Goal: Obtain resource: Download file/media

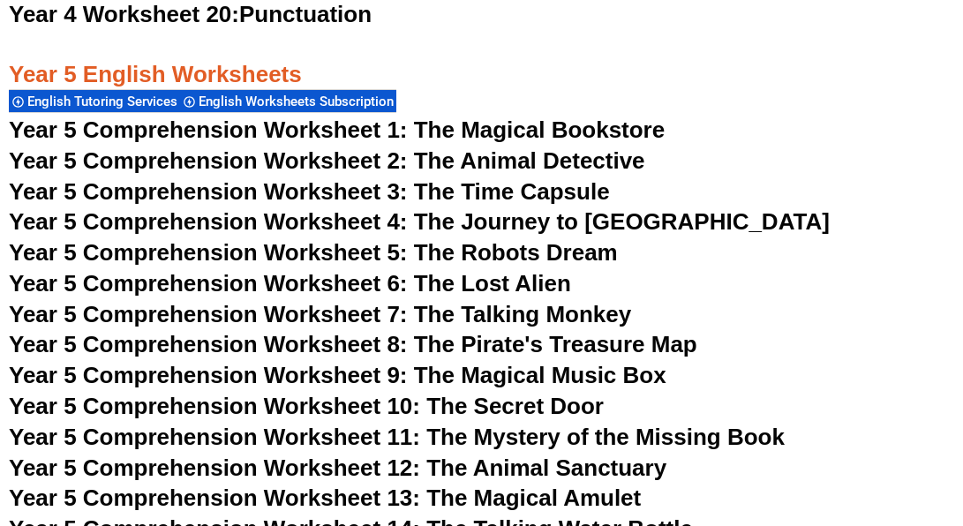
scroll to position [8377, 0]
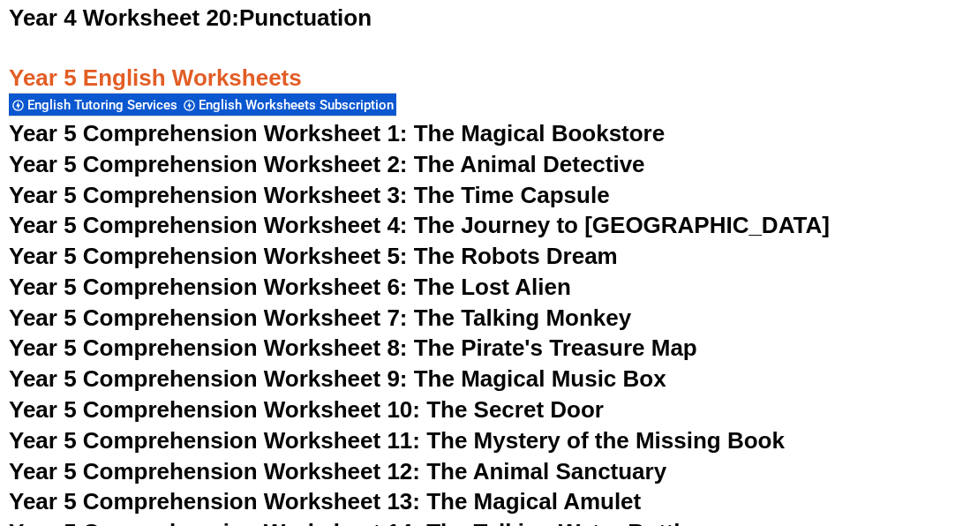
click at [454, 133] on span "Year 5 Comprehension Worksheet 1: The Magical Bookstore" at bounding box center [337, 133] width 656 height 26
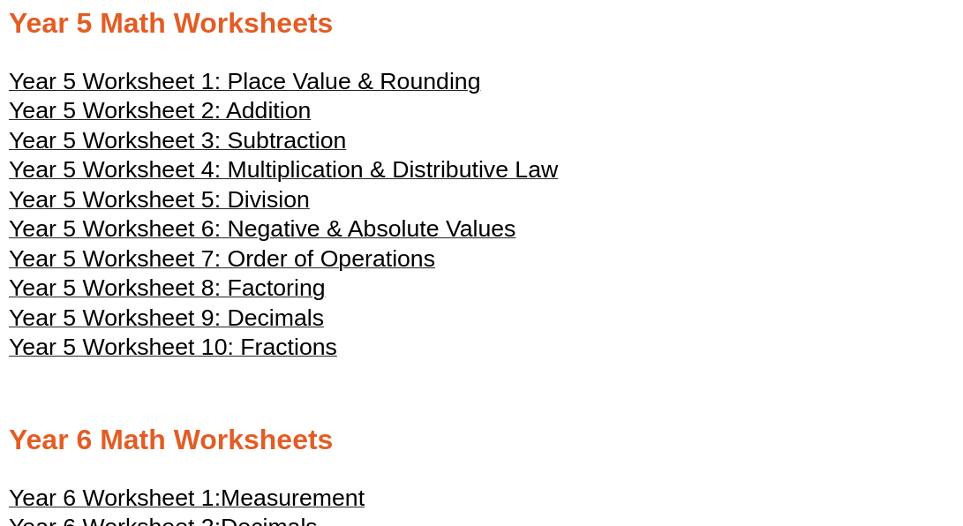
scroll to position [2537, 0]
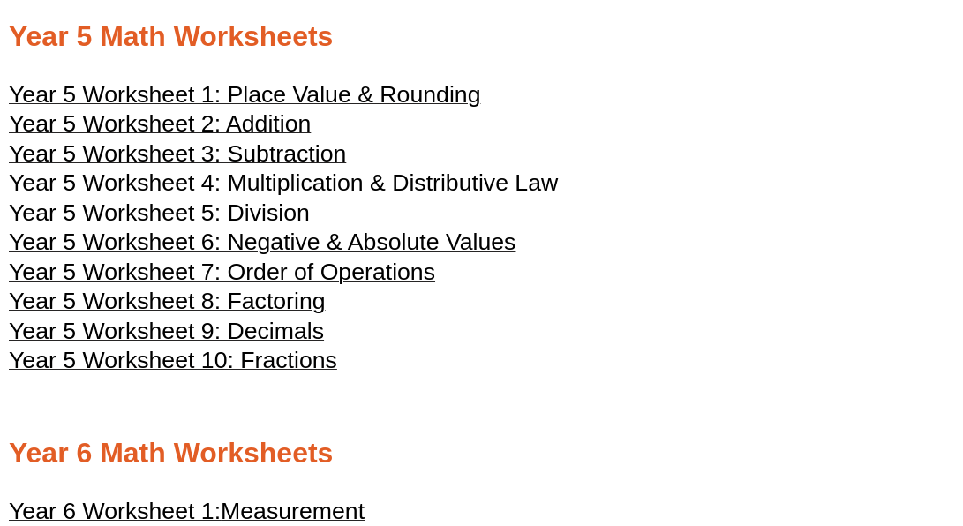
click at [265, 226] on span "Year 5 Worksheet 5: Division" at bounding box center [159, 213] width 301 height 26
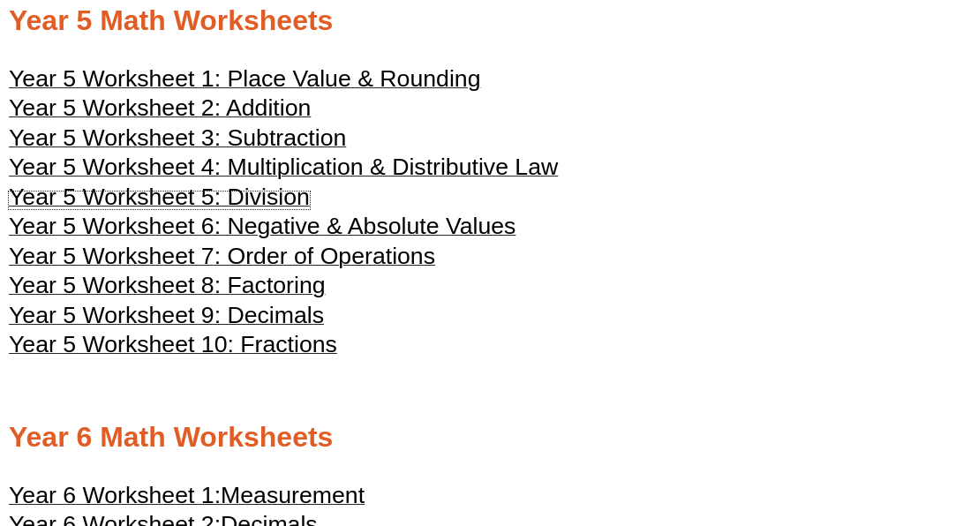
scroll to position [2555, 0]
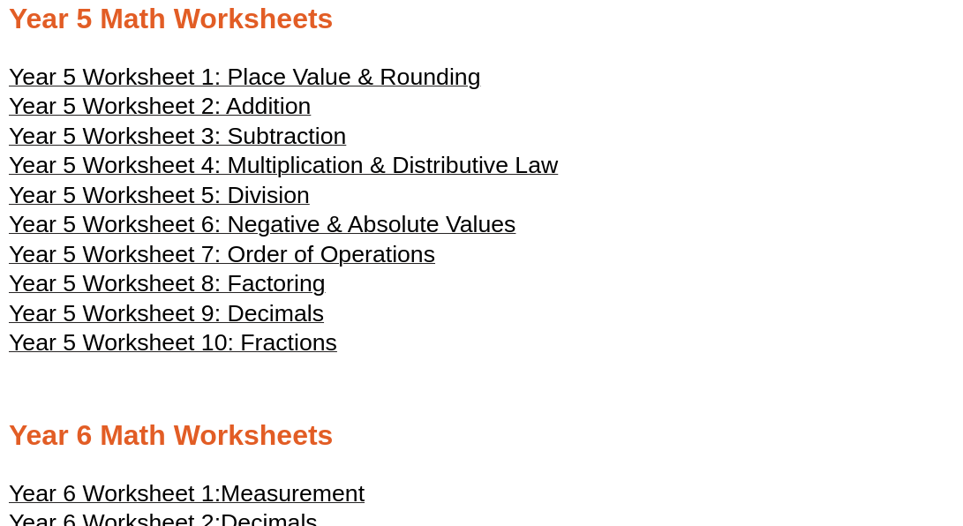
click at [478, 238] on span "Year 5 Worksheet 6: Negative & Absolute Values" at bounding box center [262, 224] width 507 height 26
click at [370, 268] on span "Year 5 Worksheet 7: Order of Operations" at bounding box center [222, 254] width 426 height 26
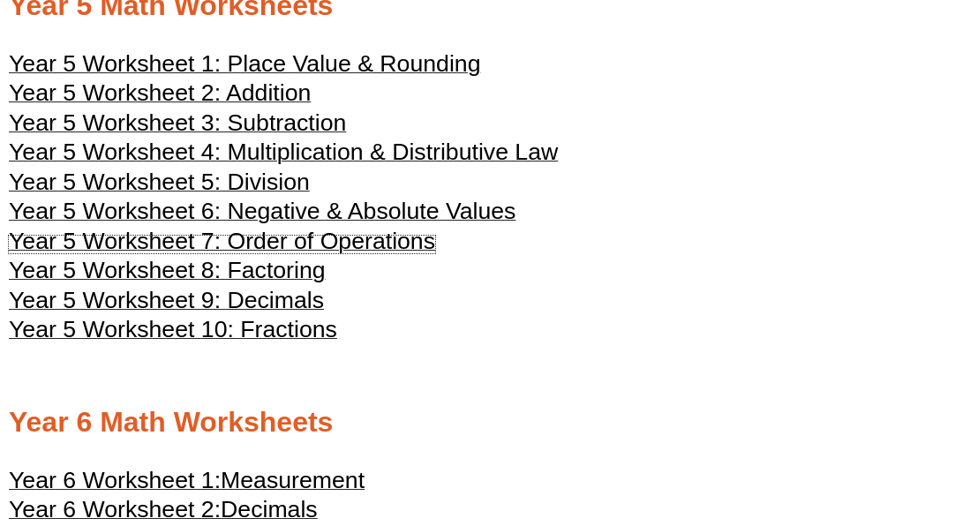
scroll to position [2569, 0]
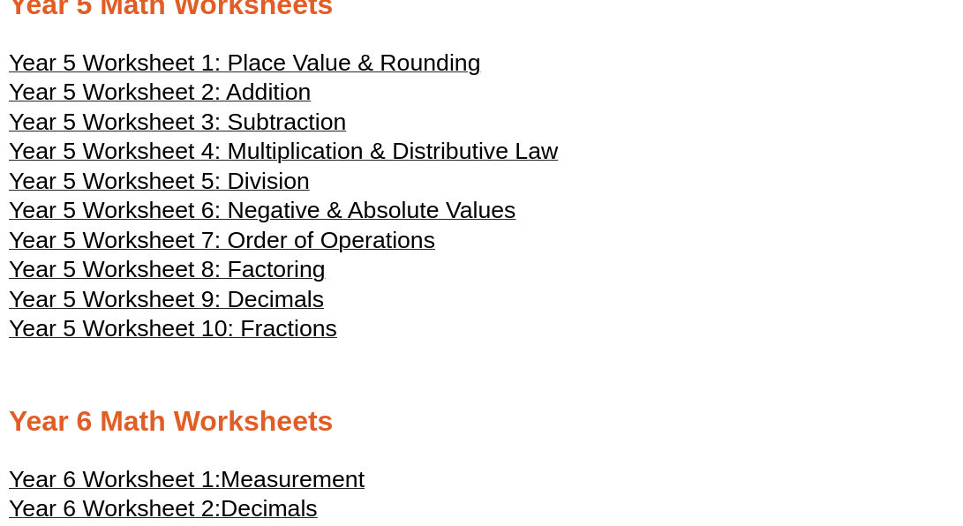
click at [279, 283] on span "Year 5 Worksheet 8: Factoring" at bounding box center [167, 269] width 317 height 26
click at [272, 313] on span "Year 5 Worksheet 9: Decimals" at bounding box center [166, 299] width 315 height 26
click at [236, 342] on span "Year 5 Worksheet 10: Fractions" at bounding box center [173, 328] width 328 height 26
